Goal: Transaction & Acquisition: Purchase product/service

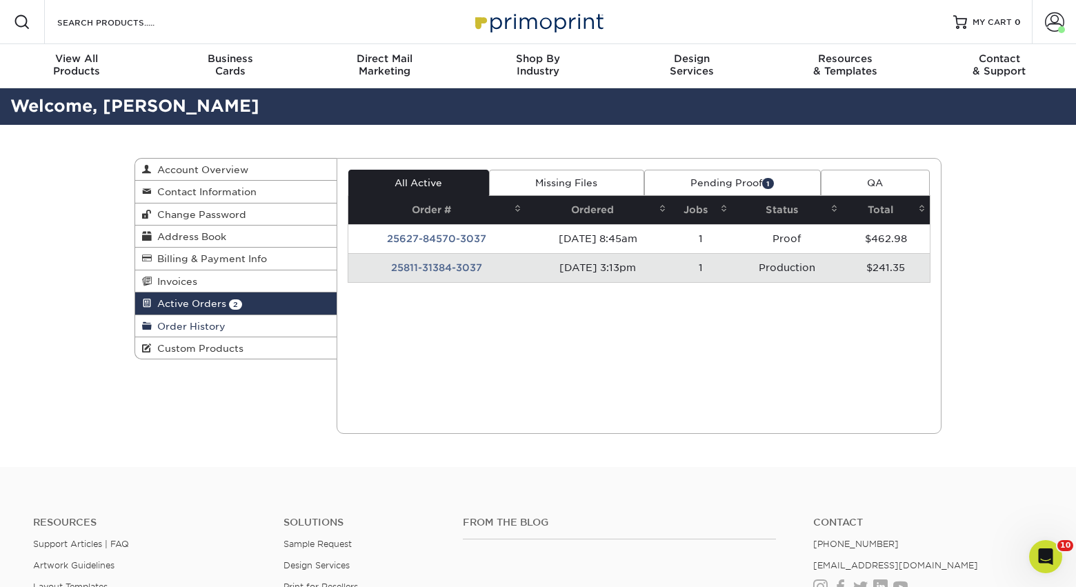
click at [205, 332] on span "Order History" at bounding box center [189, 326] width 74 height 11
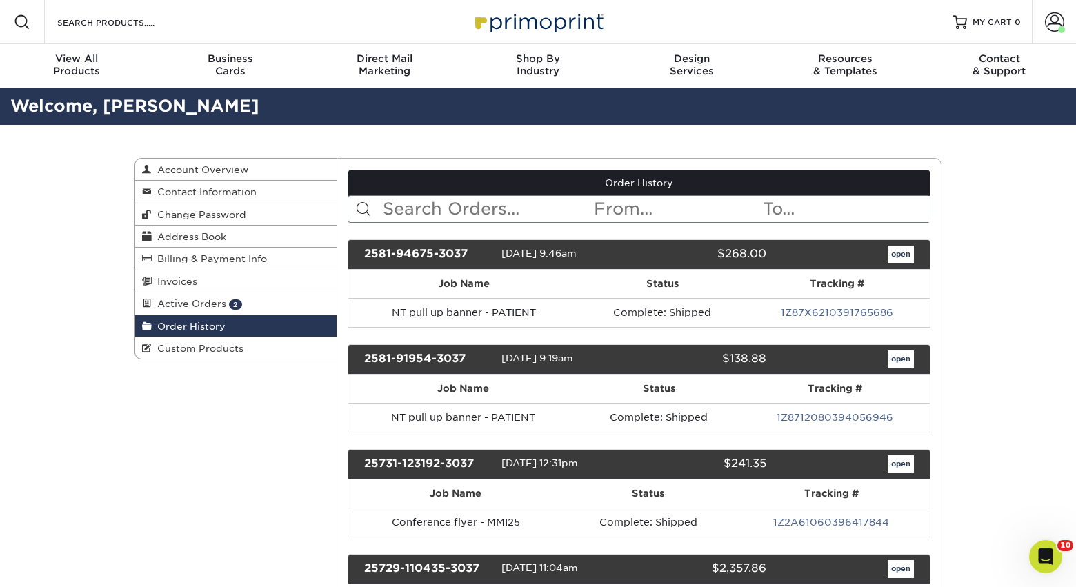
click at [463, 212] on input "text" at bounding box center [487, 209] width 212 height 26
type input "care"
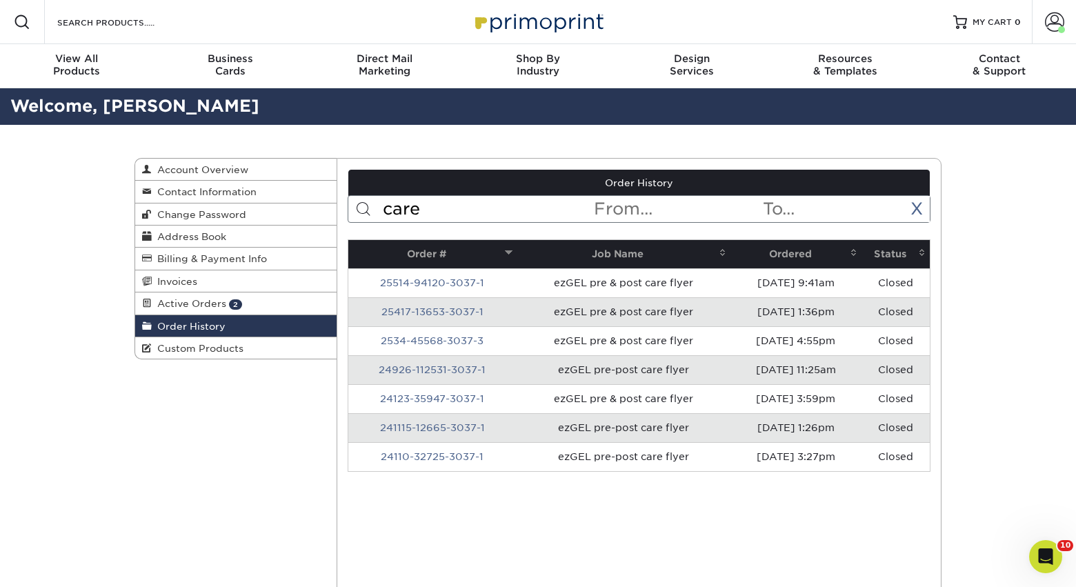
click at [790, 259] on th "Ordered" at bounding box center [795, 254] width 131 height 28
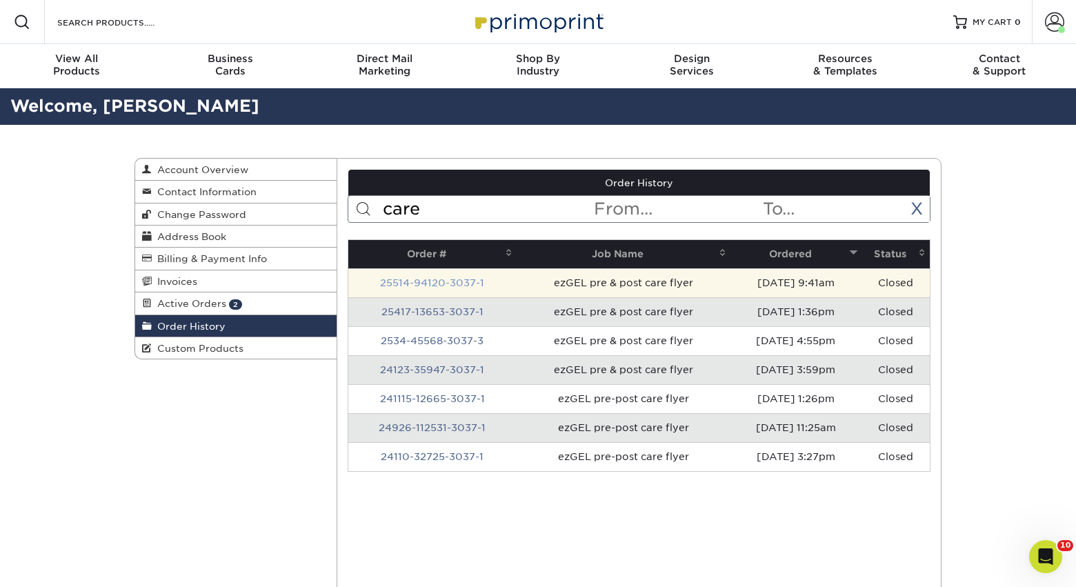
click at [463, 281] on link "25514-94120-3037-1" at bounding box center [432, 282] width 104 height 11
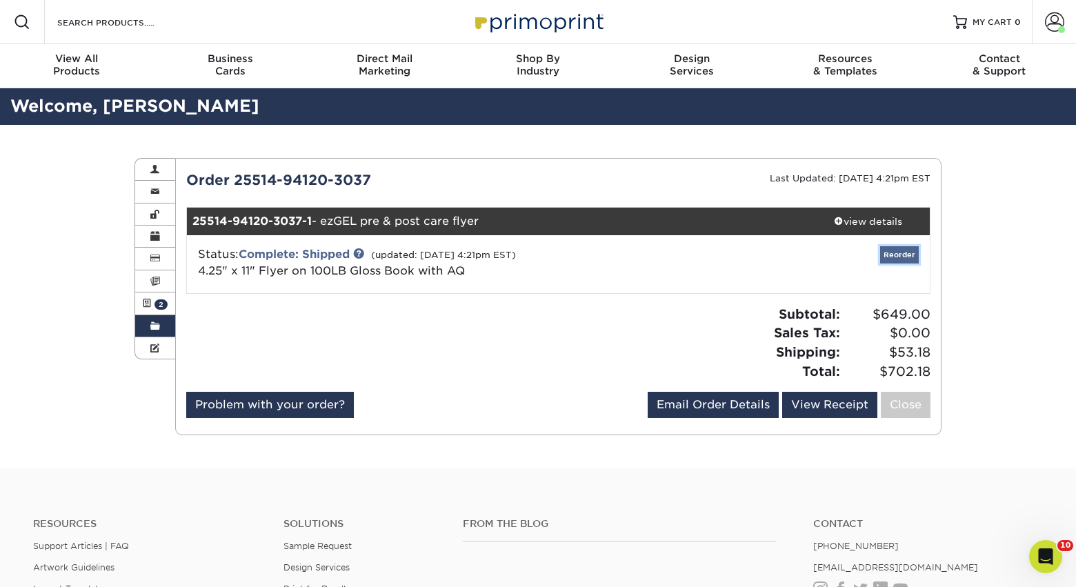
click at [896, 254] on link "Reorder" at bounding box center [899, 254] width 39 height 17
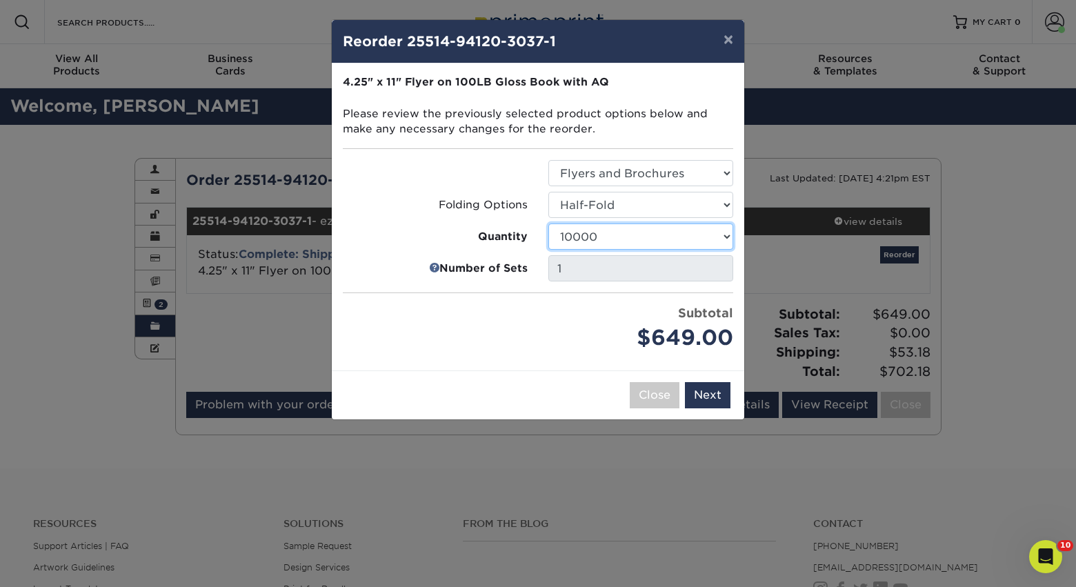
click at [596, 239] on select "100 250 500 750 1000 1500 2000 2500 3000 4000 5000 6000 7000 8000 9000 10000 15…" at bounding box center [640, 236] width 185 height 26
click at [588, 237] on select "100 250 500 750 1000 1500 2000 2500 3000 4000 5000 6000 7000 8000 9000 10000 15…" at bounding box center [640, 236] width 185 height 26
click at [608, 241] on select "100 250 500 750 1000 1500 2000 2500 3000 4000 5000 6000 7000 8000 9000 10000 15…" at bounding box center [640, 236] width 185 height 26
click at [645, 231] on select "100 250 500 750 1000 1500 2000 2500 3000 4000 5000 6000 7000 8000 9000 10000 15…" at bounding box center [640, 236] width 185 height 26
click at [625, 232] on select "100 250 500 750 1000 1500 2000 2500 3000 4000 5000 6000 7000 8000 9000 10000 15…" at bounding box center [640, 236] width 185 height 26
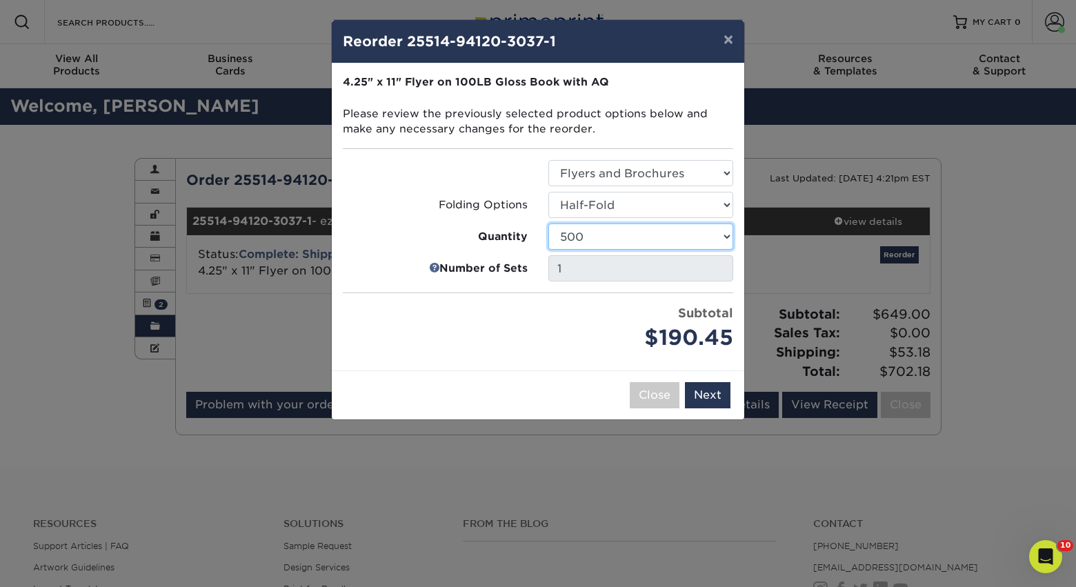
click at [594, 232] on select "100 250 500 750 1000 1500 2000 2500 3000 4000 5000 6000 7000 8000 9000 10000 15…" at bounding box center [640, 236] width 185 height 26
click at [589, 230] on select "100 250 500 750 1000 1500 2000 2500 3000 4000 5000 6000 7000 8000 9000 10000 15…" at bounding box center [640, 236] width 185 height 26
click at [430, 343] on div "Price per set $410.00" at bounding box center [434, 329] width 205 height 50
click at [506, 345] on div "Price per set $410.00" at bounding box center [434, 329] width 205 height 50
click at [663, 236] on select "100 250 500 750 1000 1500 2000 2500 3000 4000 5000 6000 7000 8000 9000 10000 15…" at bounding box center [640, 236] width 185 height 26
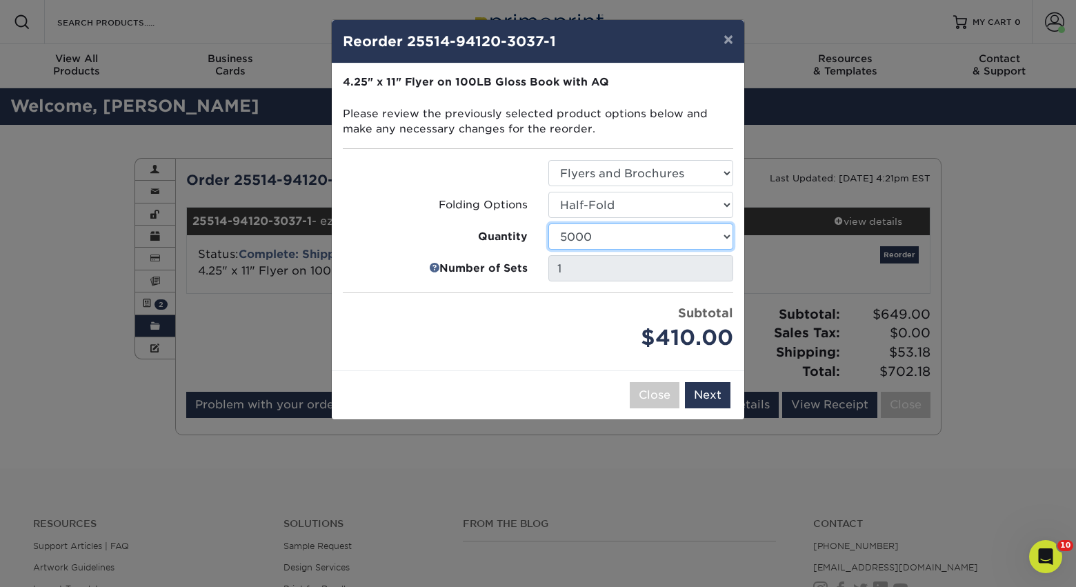
select select "52e3d710-0e8f-4d4d-8560-7d4d8655be69"
click at [702, 399] on button "Next" at bounding box center [708, 395] width 46 height 26
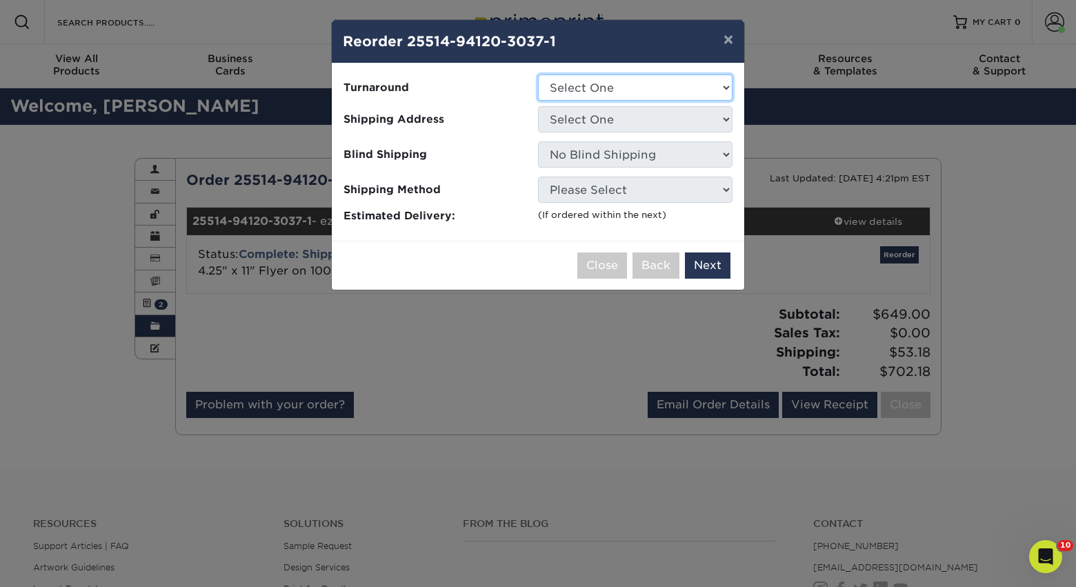
click at [650, 93] on select "Select One 2-4 Business Days 2 Day Next Business Day" at bounding box center [635, 87] width 194 height 26
select select "e61d2f68-a2ed-4333-8623-902b67695474"
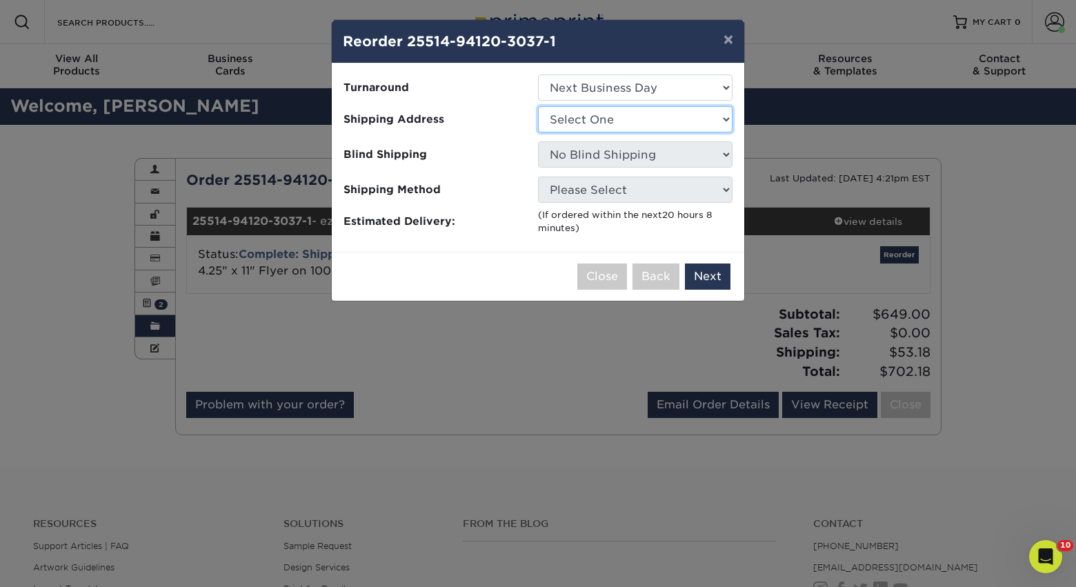
click at [599, 123] on select "Select One Alison Mims AN7 conference office - TX Anne McLean Anu Verma custome…" at bounding box center [635, 119] width 194 height 26
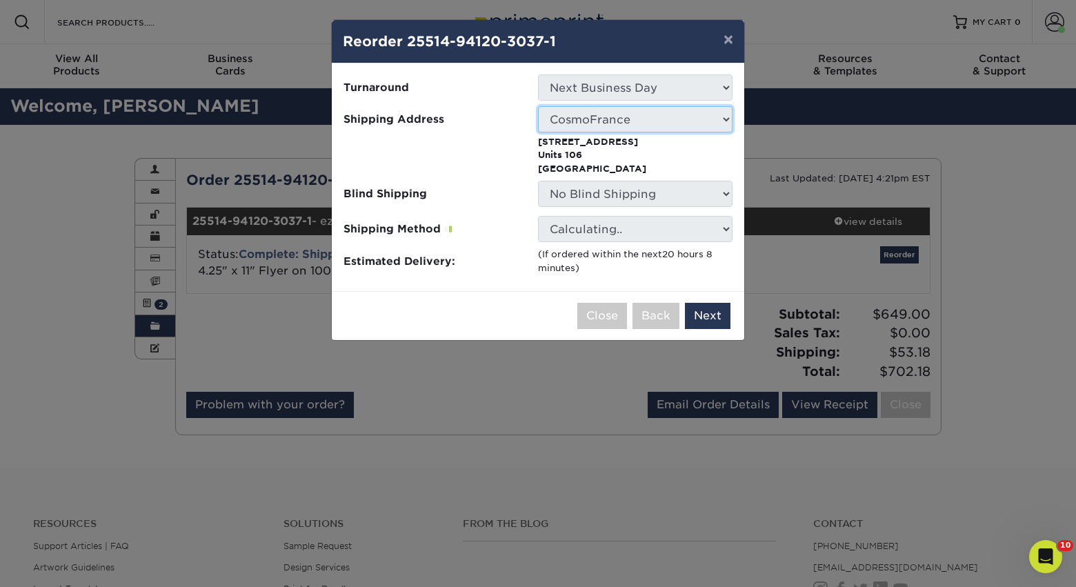
click at [632, 123] on select "Select One Alison Mims AN7 conference office - TX Anne McLean Anu Verma custome…" at bounding box center [635, 119] width 194 height 26
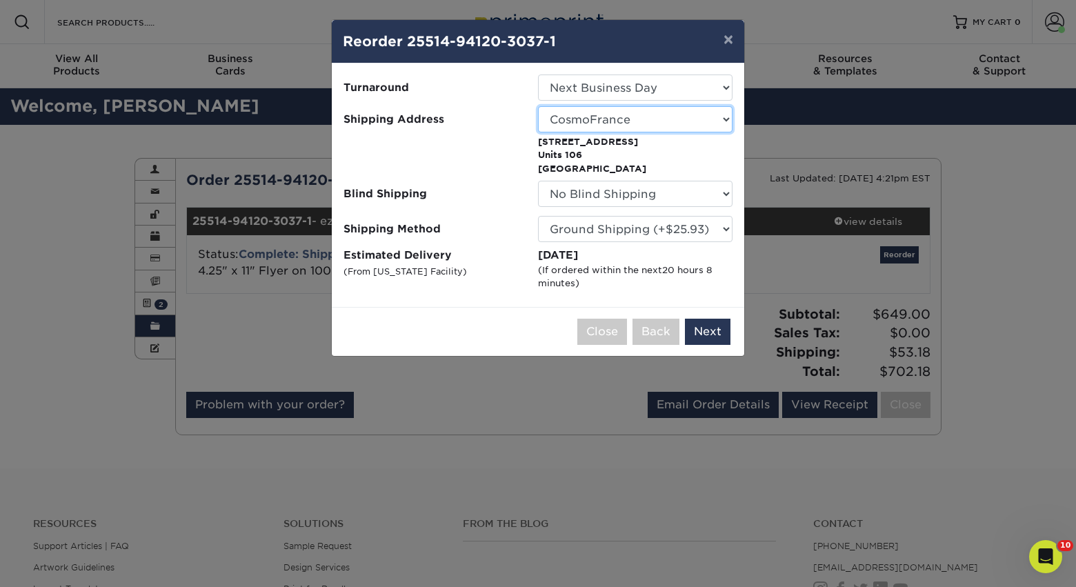
select select "244672"
click at [710, 328] on button "Next" at bounding box center [708, 332] width 46 height 26
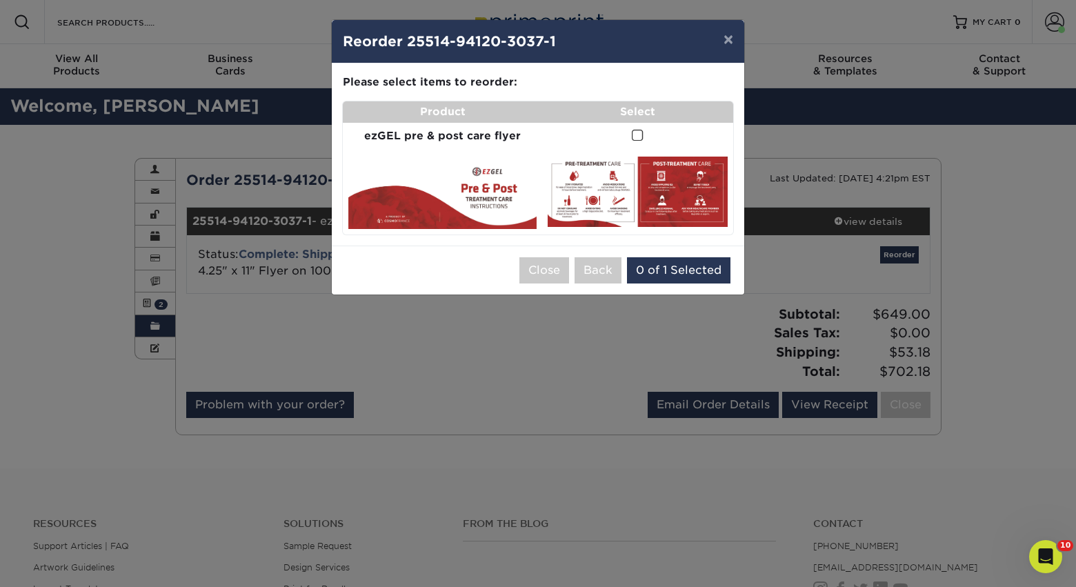
click at [639, 132] on span at bounding box center [638, 135] width 12 height 13
click at [0, 0] on input "checkbox" at bounding box center [0, 0] width 0 height 0
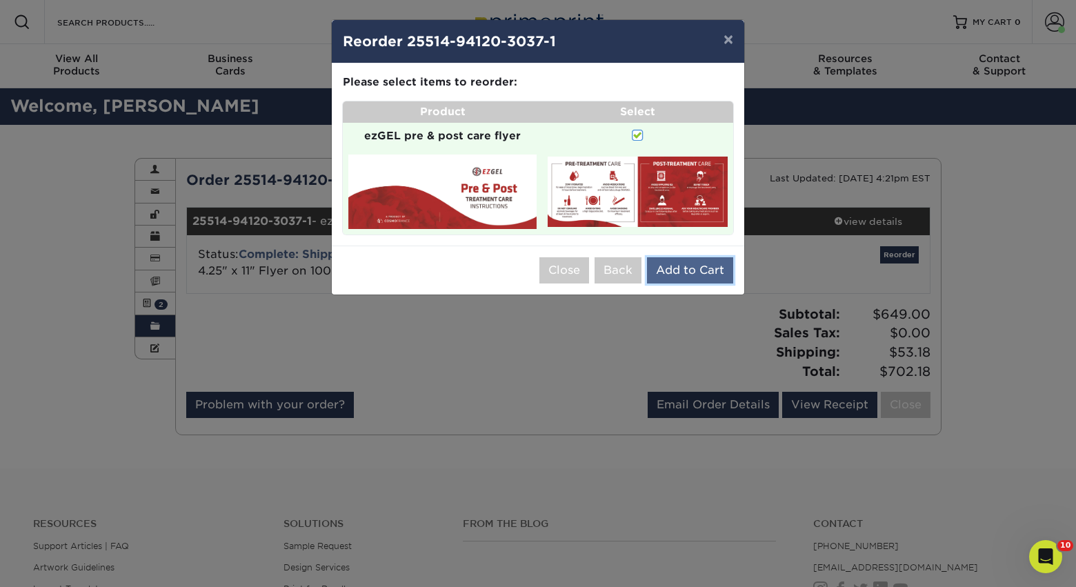
click at [674, 273] on button "Add to Cart" at bounding box center [690, 270] width 86 height 26
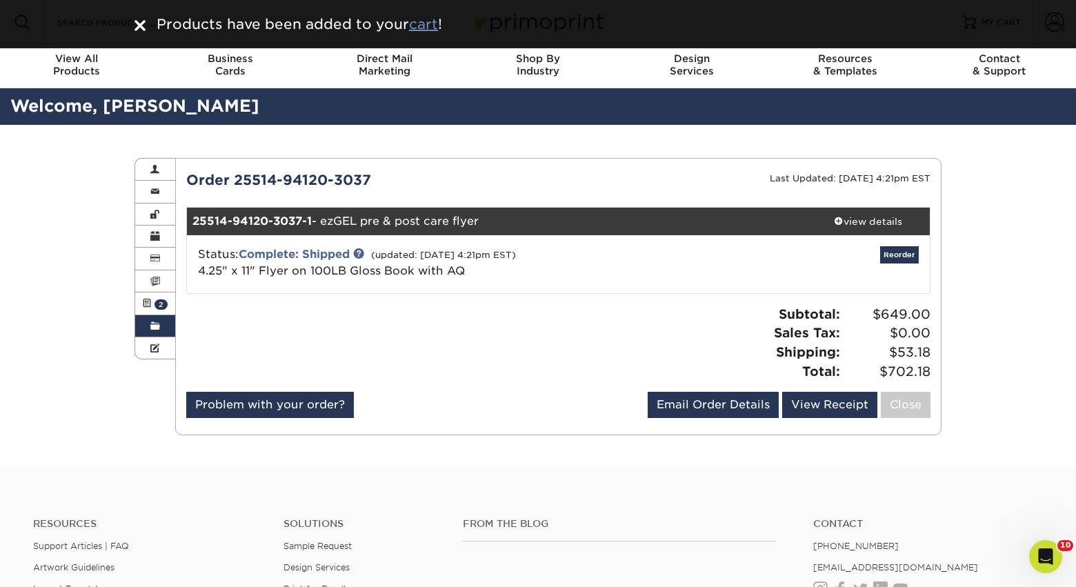
click at [430, 26] on u "cart" at bounding box center [423, 24] width 29 height 17
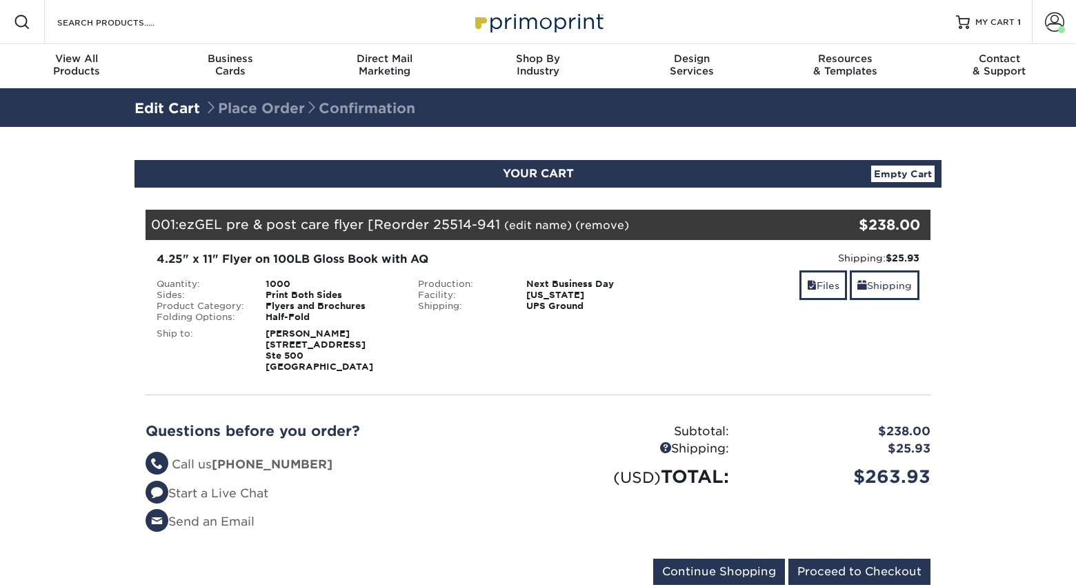
click at [528, 227] on link "(edit name)" at bounding box center [538, 225] width 68 height 13
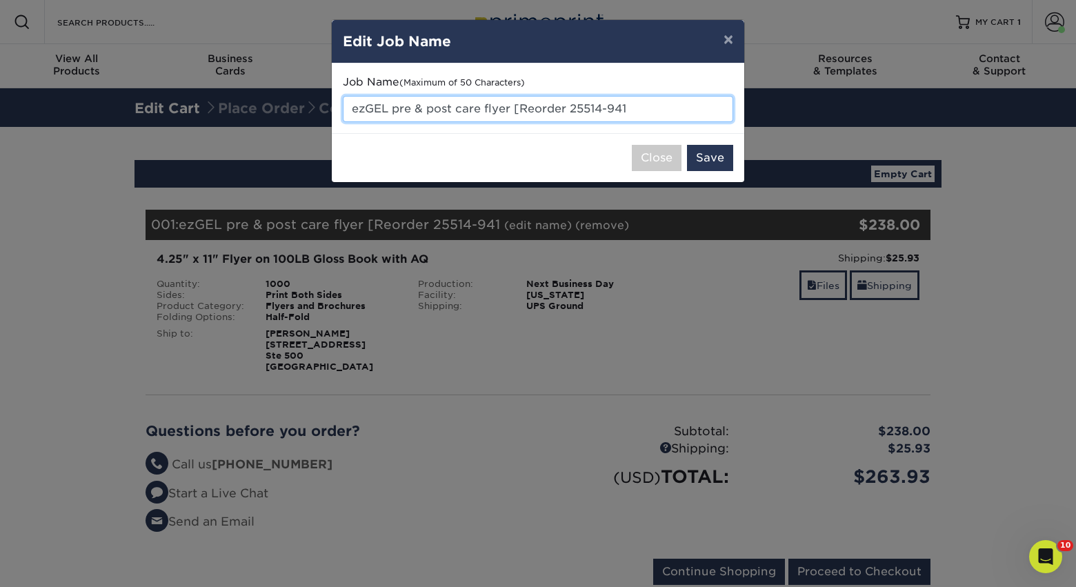
drag, startPoint x: 515, startPoint y: 110, endPoint x: 715, endPoint y: 112, distance: 200.0
click at [715, 112] on input "ezGEL pre & post care flyer [Reorder 25514-941" at bounding box center [538, 109] width 390 height 26
type input "ezGEL pre & post care flyer SPANISH"
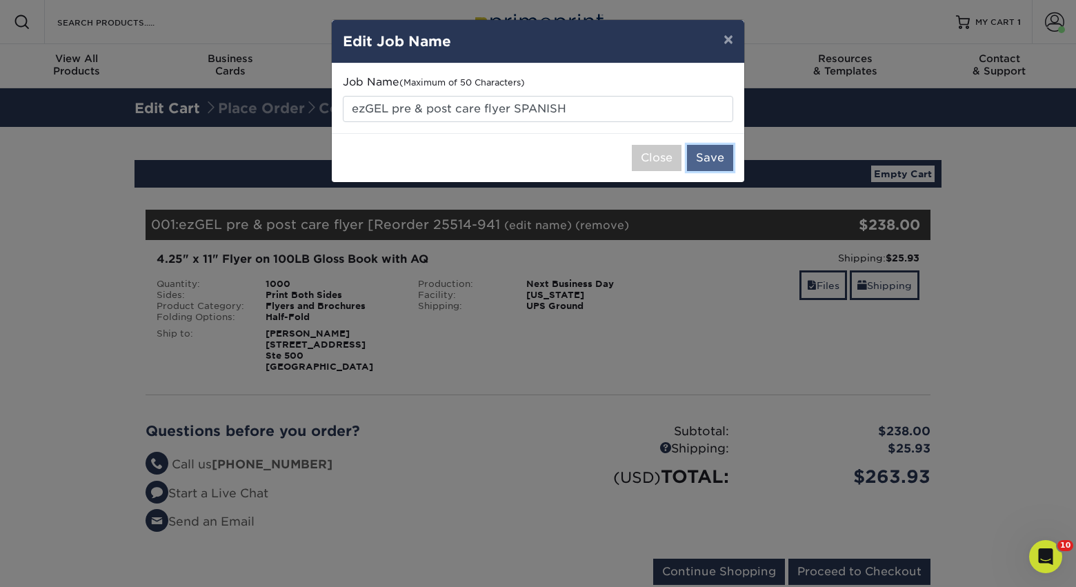
click at [716, 157] on button "Save" at bounding box center [710, 158] width 46 height 26
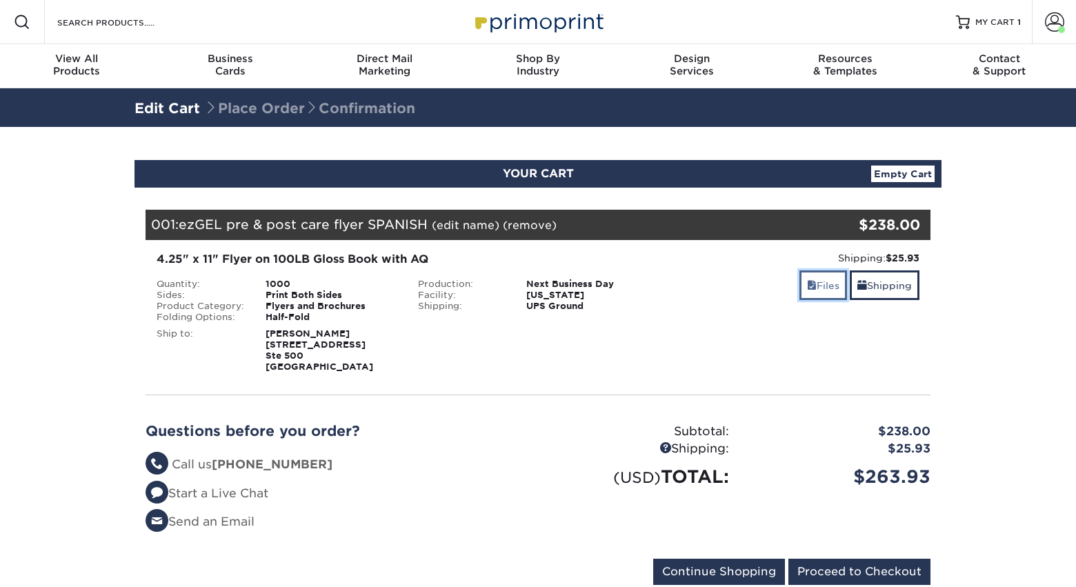
click at [812, 285] on link "Files" at bounding box center [823, 285] width 48 height 30
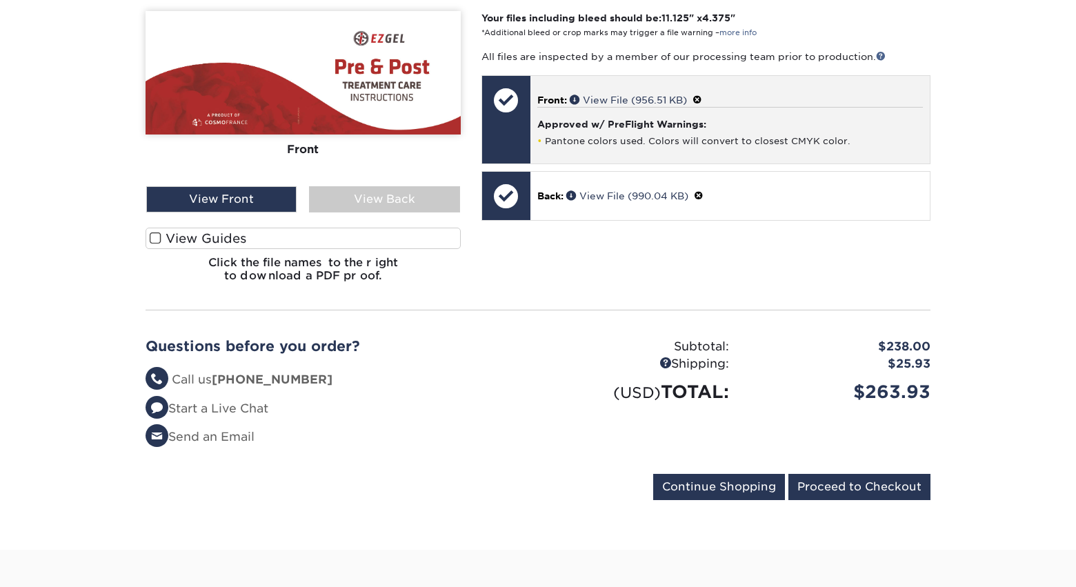
click at [701, 99] on span at bounding box center [697, 99] width 10 height 11
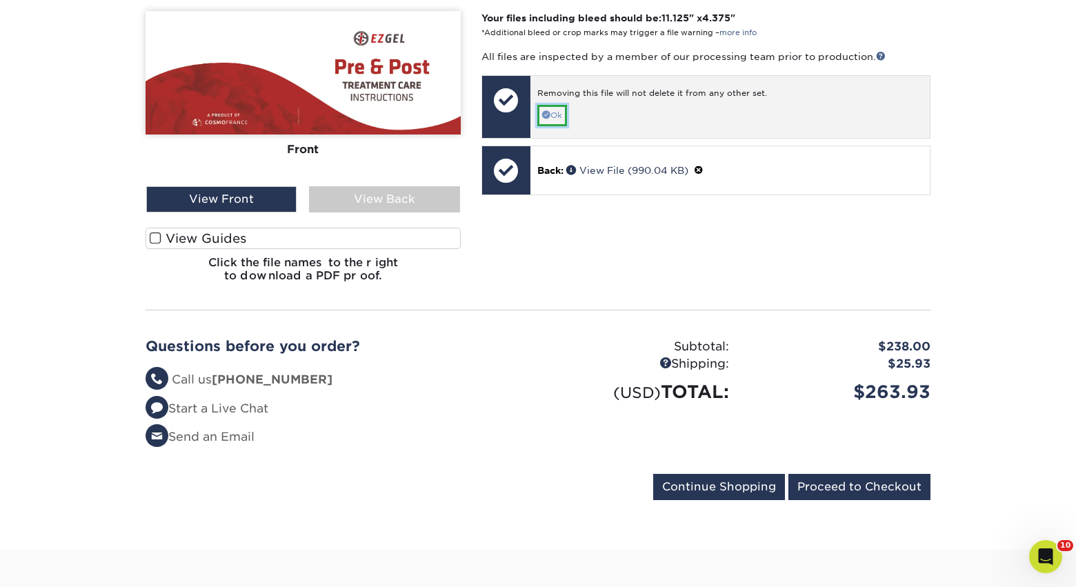
click at [558, 115] on link "Ok" at bounding box center [552, 115] width 30 height 21
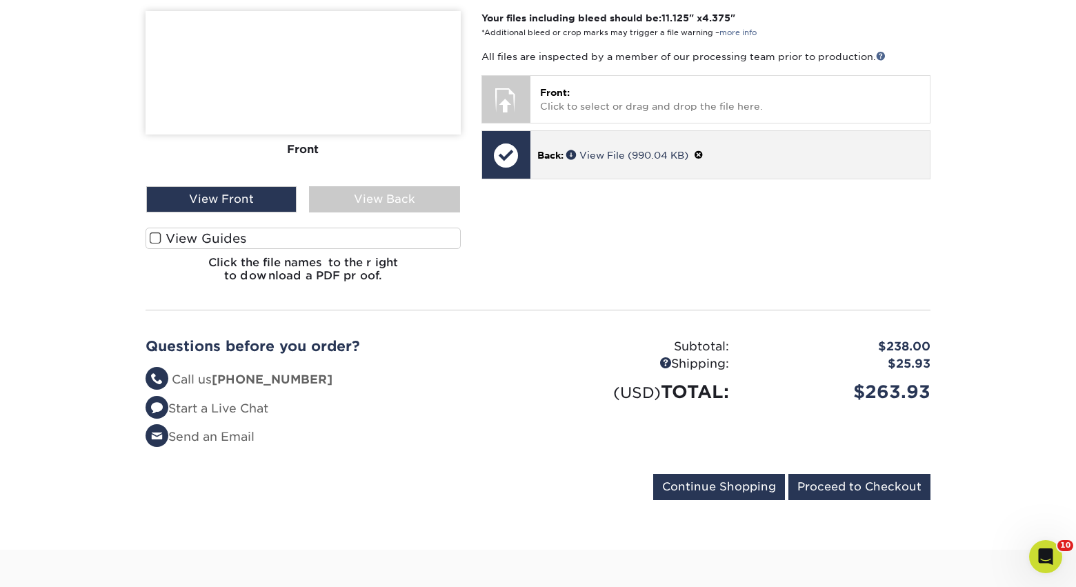
click at [703, 151] on span at bounding box center [699, 155] width 10 height 11
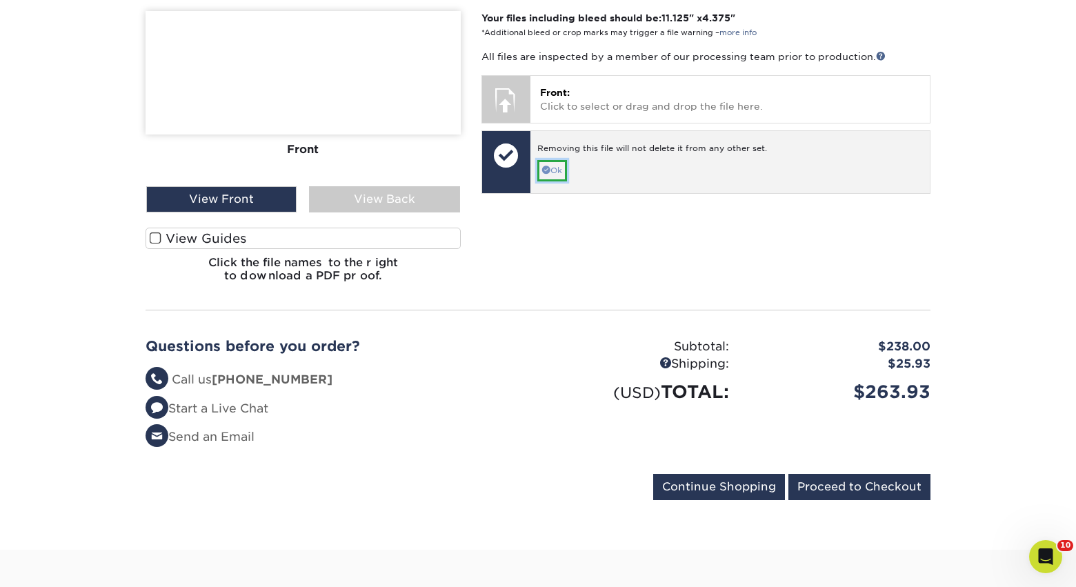
click at [552, 169] on link "Ok" at bounding box center [552, 170] width 30 height 21
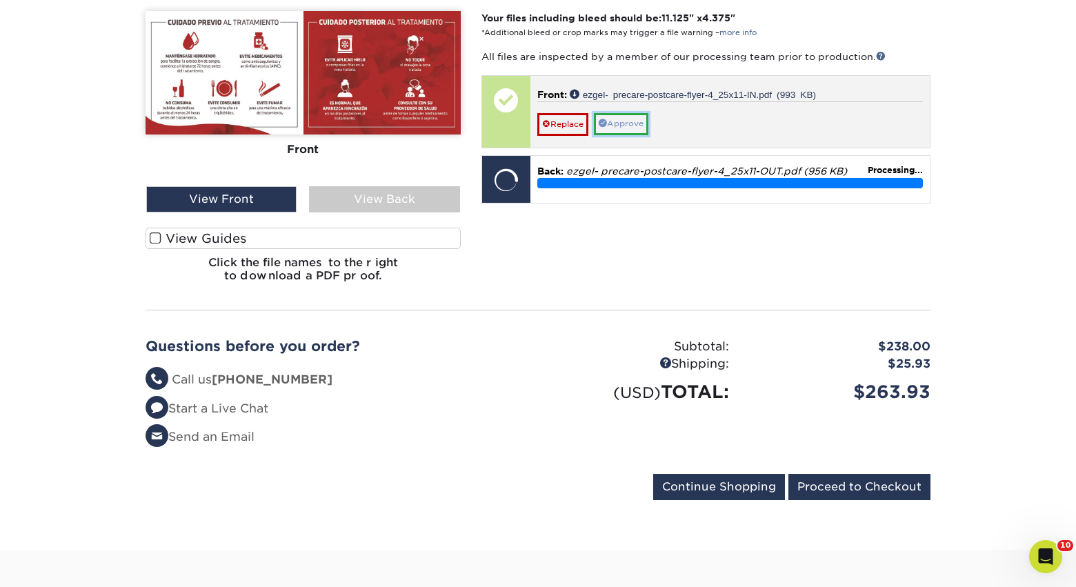
click at [625, 125] on link "Approve" at bounding box center [621, 123] width 54 height 21
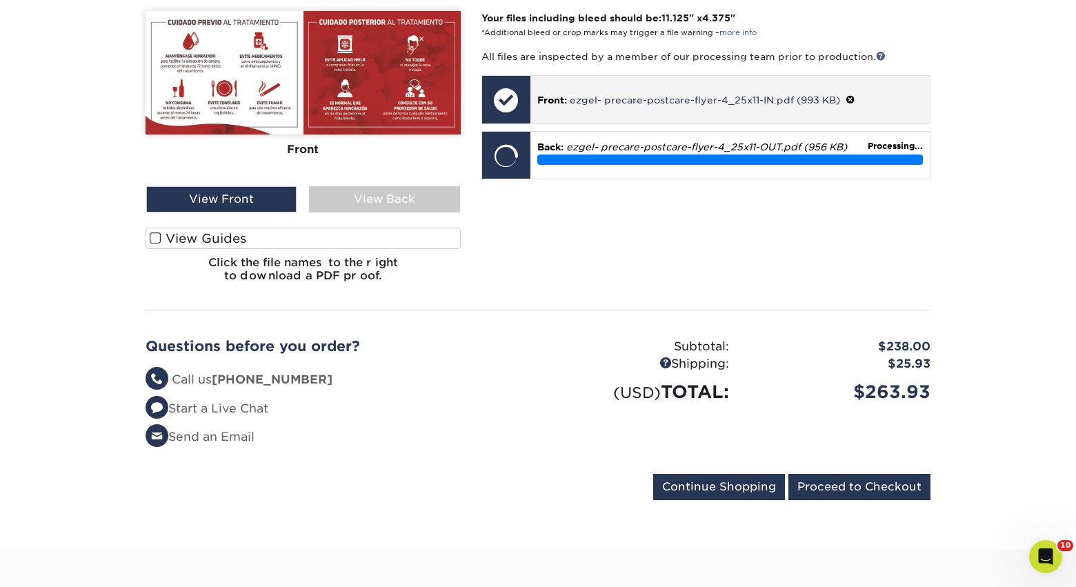
click at [847, 98] on span at bounding box center [850, 99] width 10 height 11
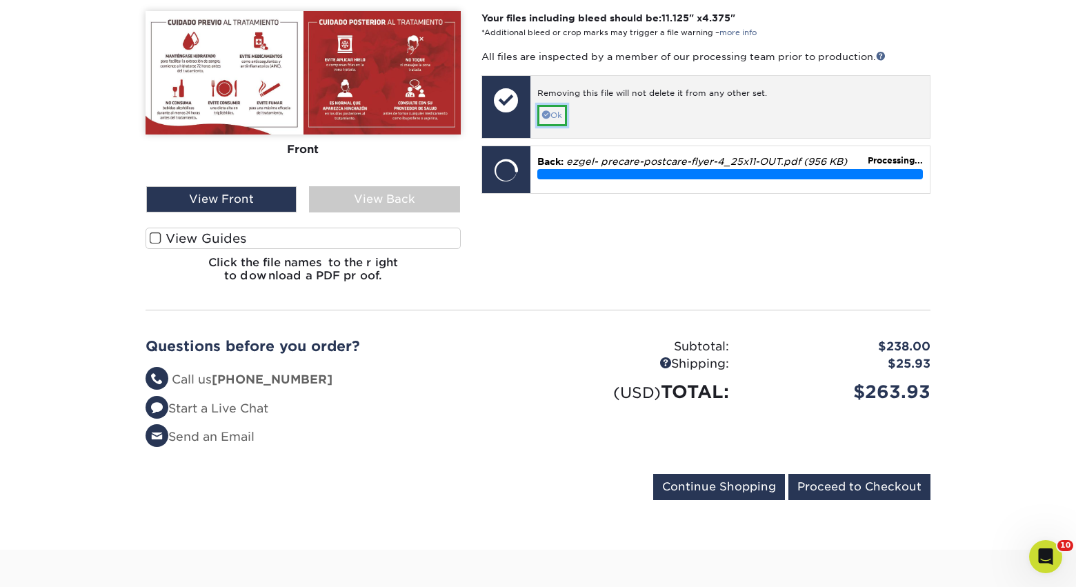
click at [545, 112] on span at bounding box center [546, 114] width 8 height 8
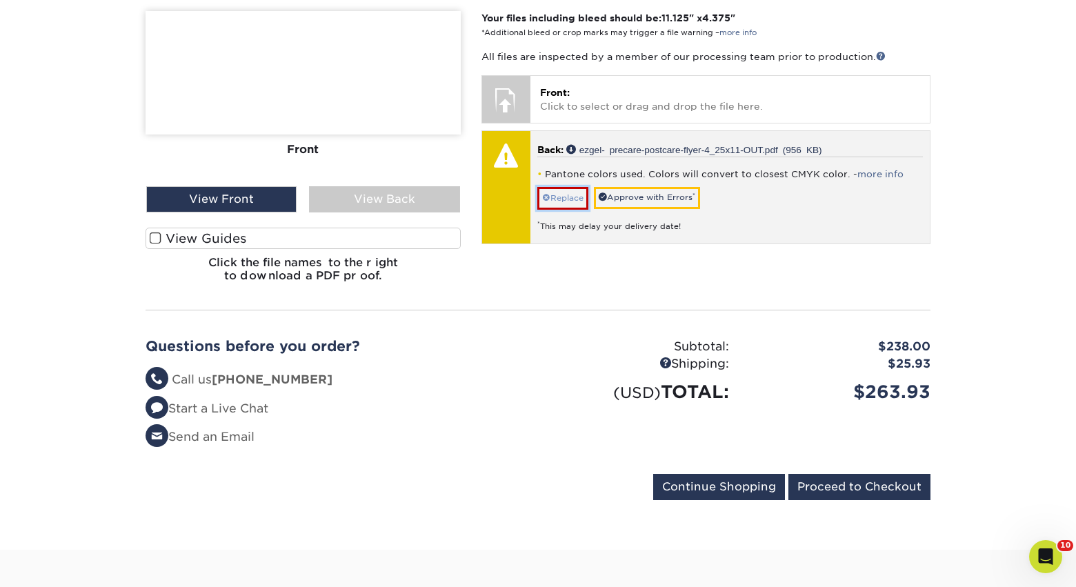
click at [564, 194] on link "Replace" at bounding box center [562, 198] width 51 height 22
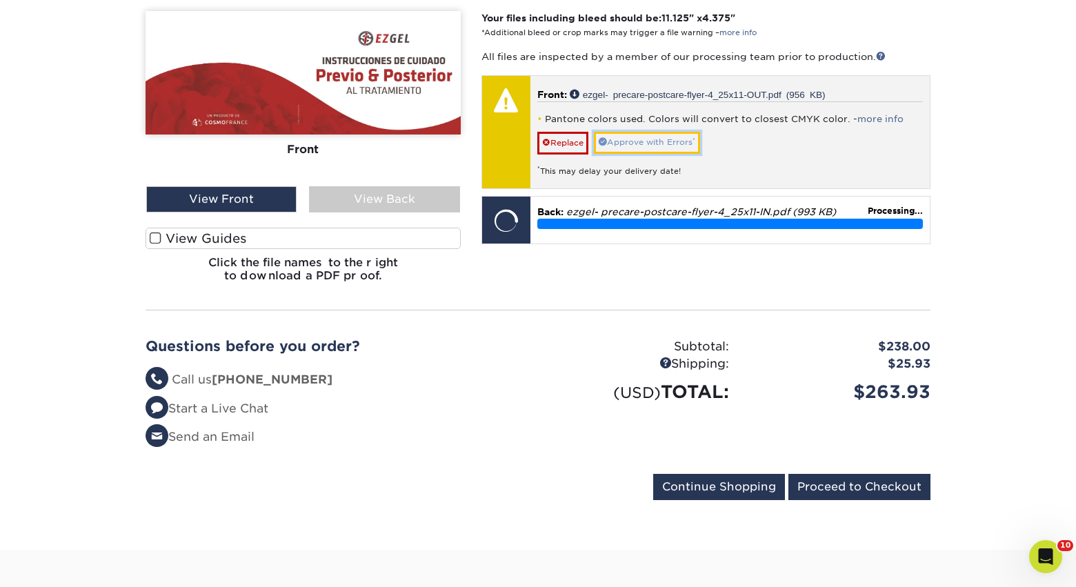
click at [654, 143] on link "Approve with Errors *" at bounding box center [647, 142] width 106 height 21
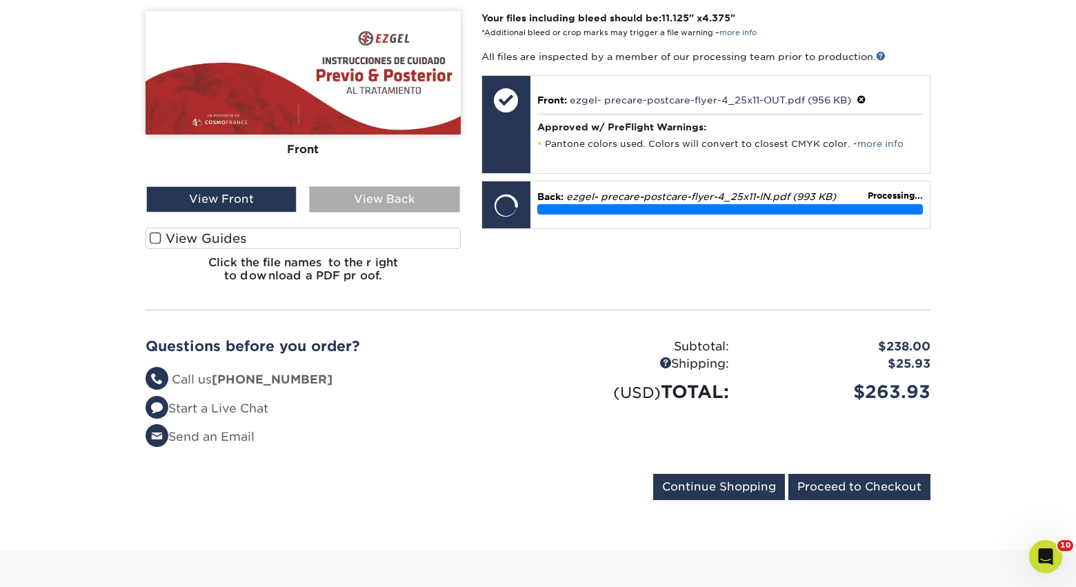
click at [377, 193] on div "View Back" at bounding box center [384, 199] width 150 height 26
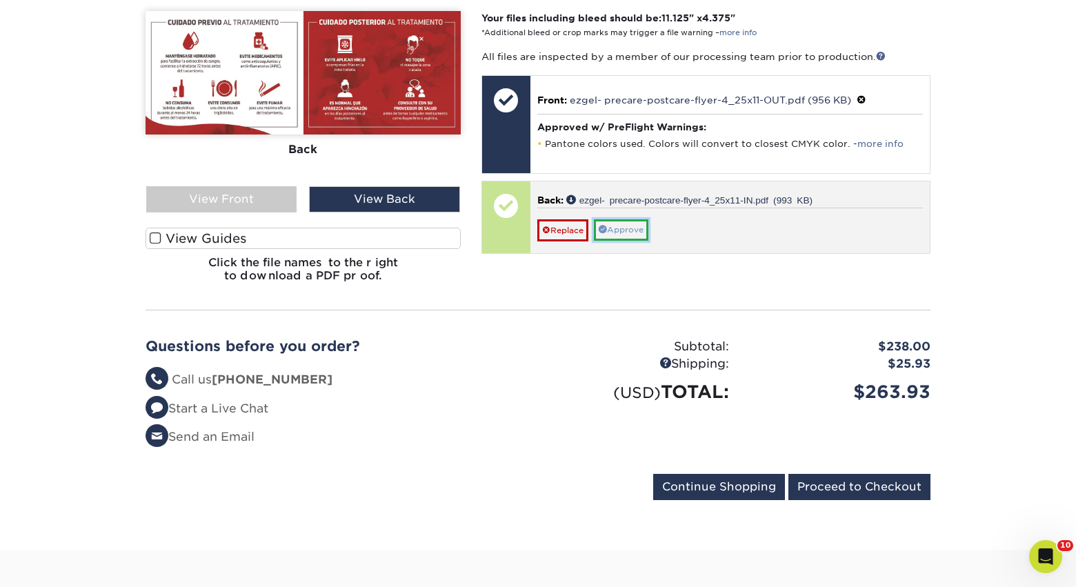
click at [627, 228] on link "Approve" at bounding box center [621, 229] width 54 height 21
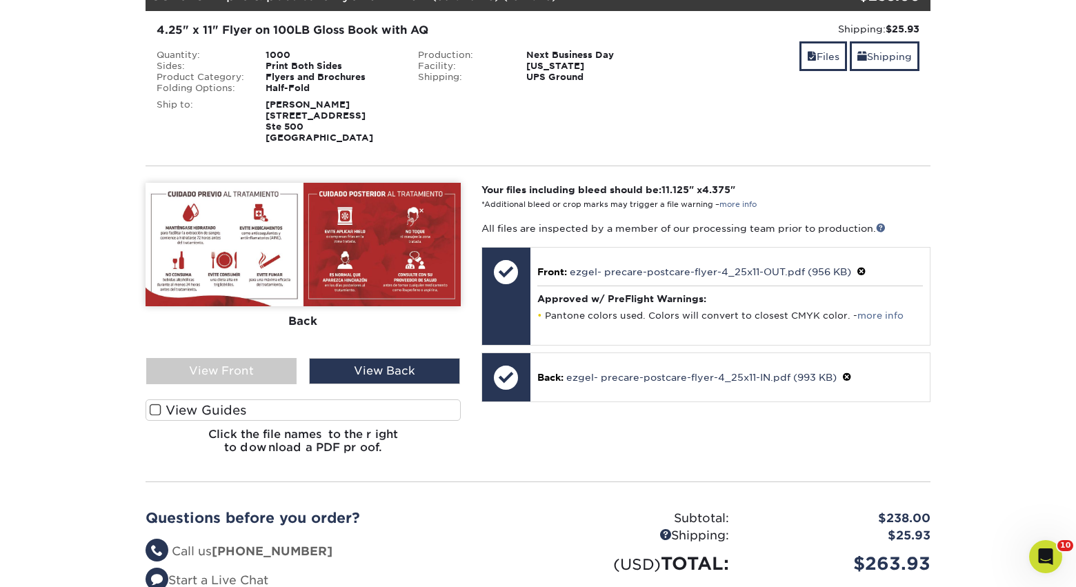
scroll to position [217, 0]
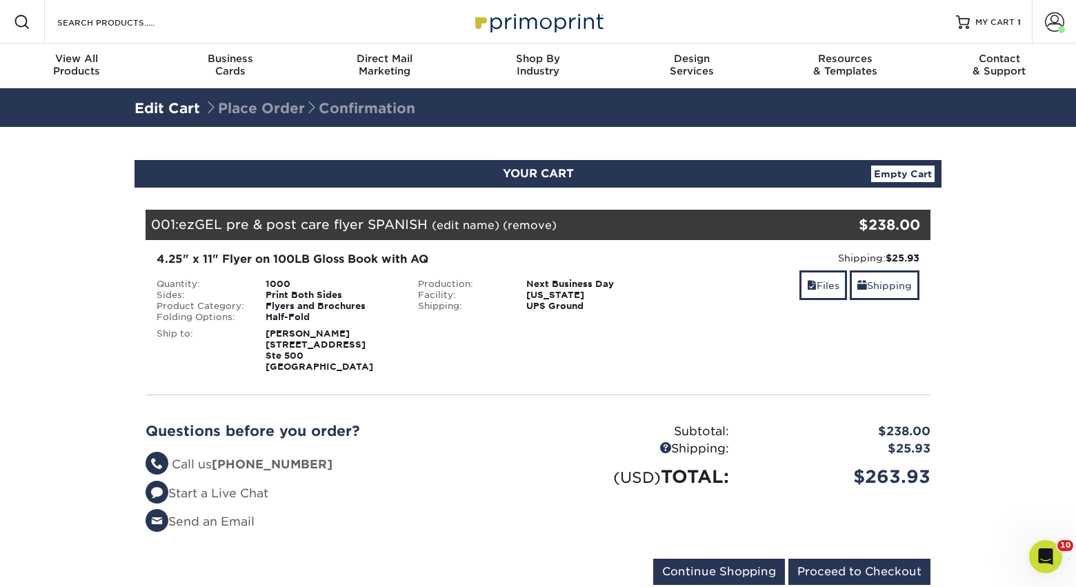
click at [524, 228] on link "(remove)" at bounding box center [530, 225] width 54 height 13
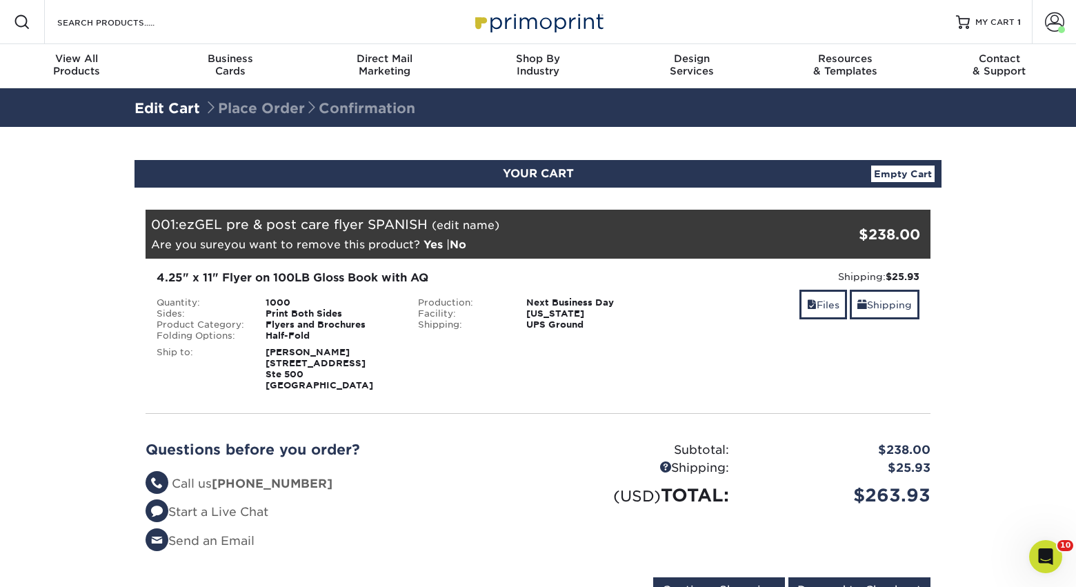
click at [435, 246] on link "Yes" at bounding box center [432, 244] width 19 height 13
